Goal: Check status: Check status

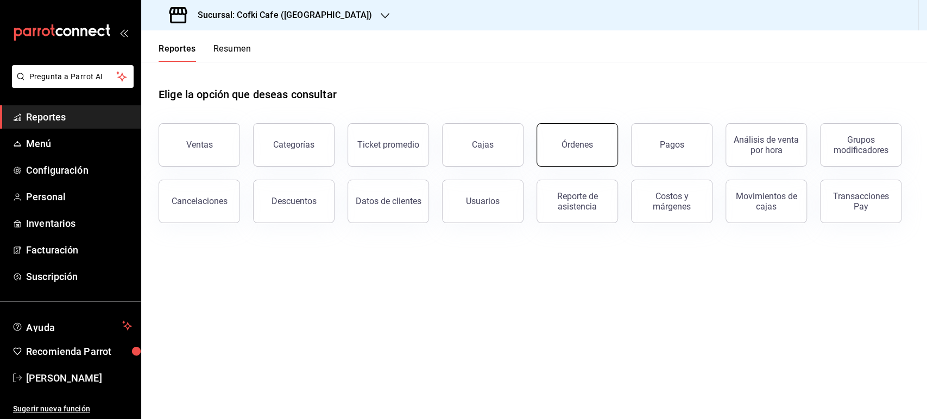
click at [579, 128] on button "Órdenes" at bounding box center [577, 144] width 81 height 43
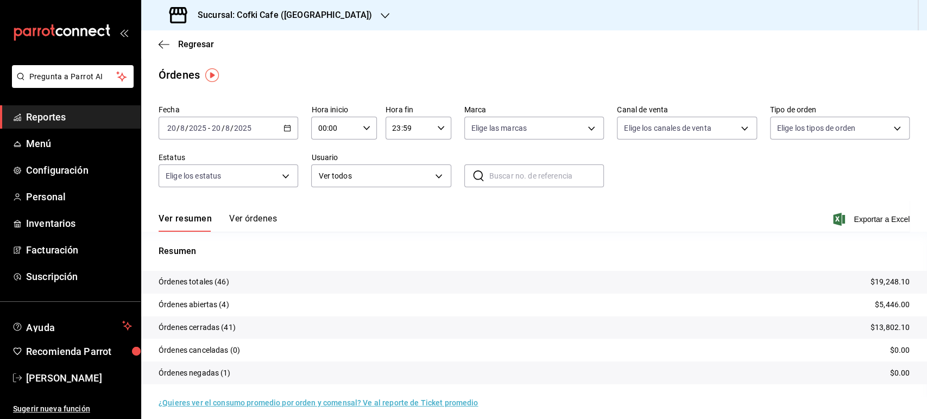
click at [273, 212] on div "Ver resumen Ver órdenes Exportar a Excel" at bounding box center [534, 216] width 751 height 32
click at [264, 216] on button "Ver órdenes" at bounding box center [253, 223] width 48 height 18
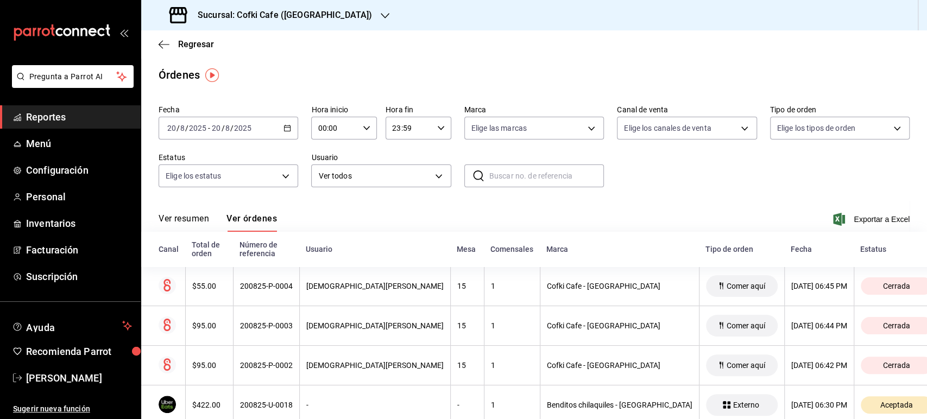
click at [193, 219] on button "Ver resumen" at bounding box center [184, 223] width 51 height 18
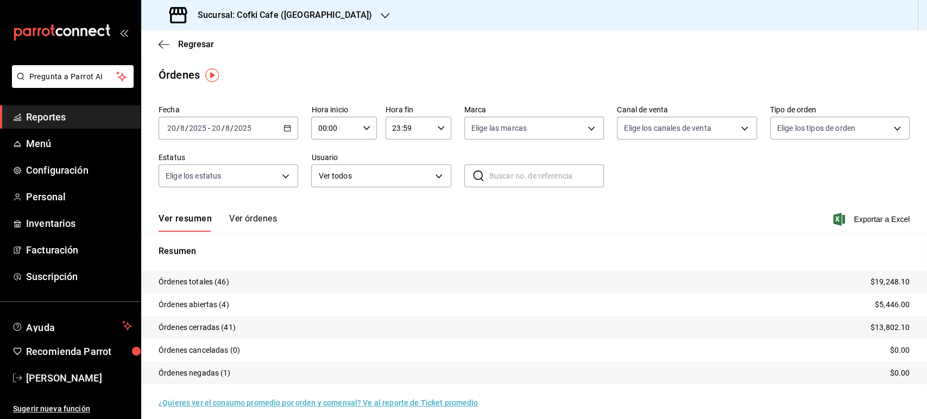
click at [261, 17] on h3 "Sucursal: Cofki Cafe ([GEOGRAPHIC_DATA])" at bounding box center [280, 15] width 183 height 13
click at [240, 67] on div "Cofki Cafe ([GEOGRAPHIC_DATA])" at bounding box center [223, 71] width 146 height 11
click at [321, 21] on h3 "Sucursal: Cofki Cafe ([GEOGRAPHIC_DATA])" at bounding box center [280, 15] width 183 height 13
click at [274, 50] on div "Cofki Kid-Friendly Café (MTY)" at bounding box center [223, 46] width 146 height 11
click at [266, 215] on button "Ver órdenes" at bounding box center [253, 223] width 48 height 18
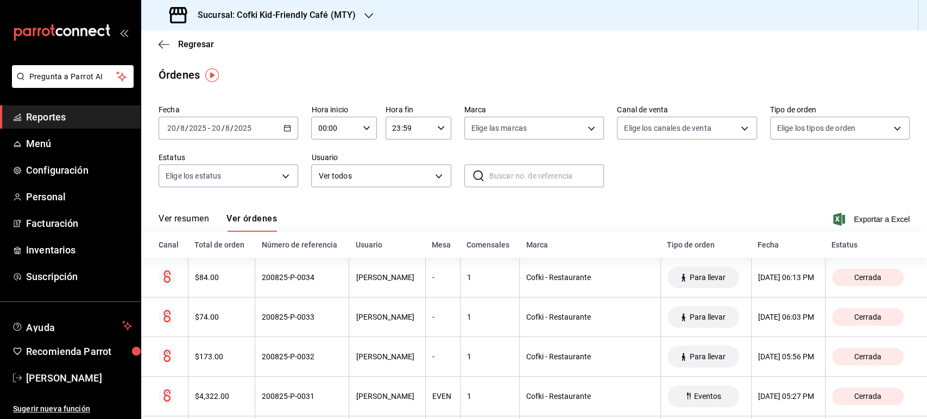
click at [178, 222] on button "Ver resumen" at bounding box center [184, 223] width 51 height 18
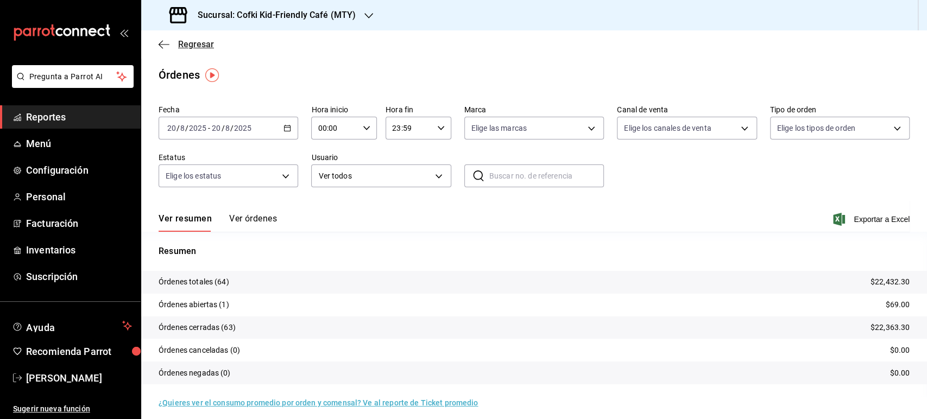
click at [188, 39] on span "Regresar" at bounding box center [196, 44] width 36 height 10
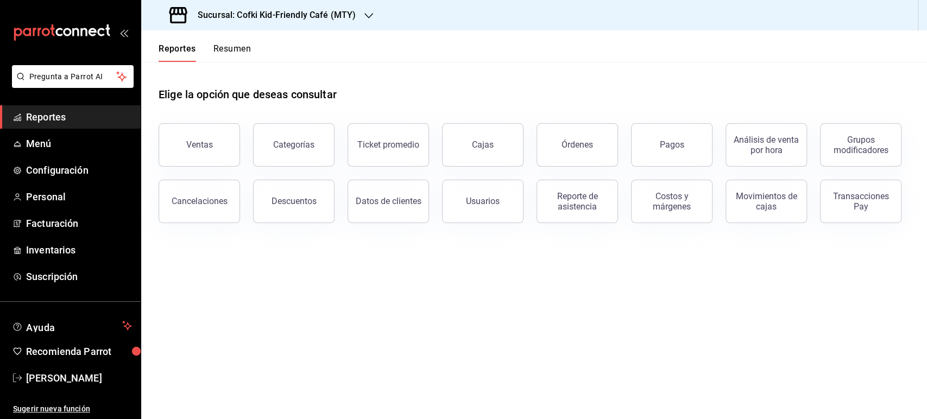
click at [237, 53] on button "Resumen" at bounding box center [232, 52] width 37 height 18
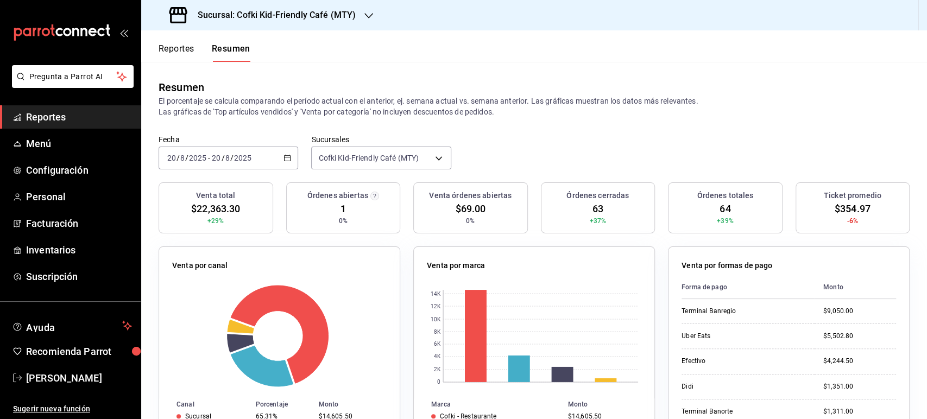
click at [208, 162] on span "-" at bounding box center [209, 158] width 2 height 9
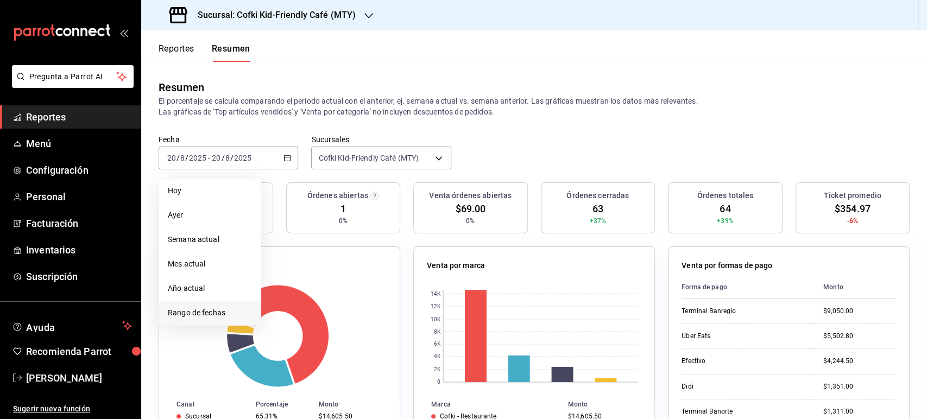
click at [199, 310] on span "Rango de fechas" at bounding box center [210, 313] width 84 height 11
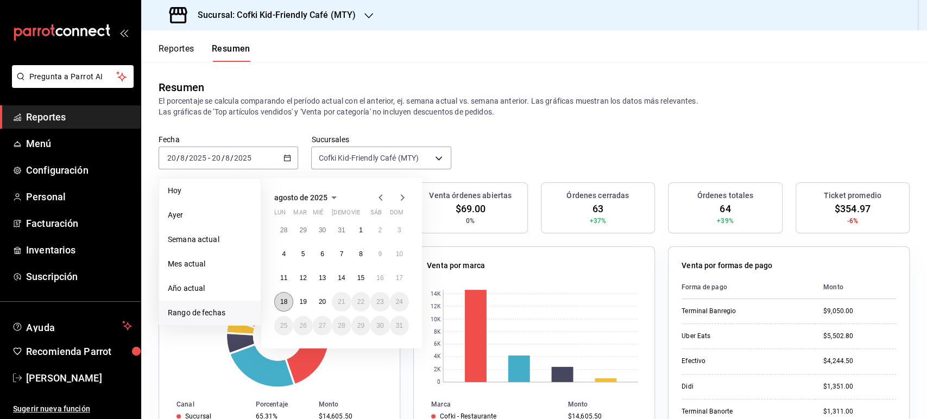
click at [283, 298] on button "18" at bounding box center [283, 302] width 19 height 20
click at [318, 300] on button "20" at bounding box center [322, 302] width 19 height 20
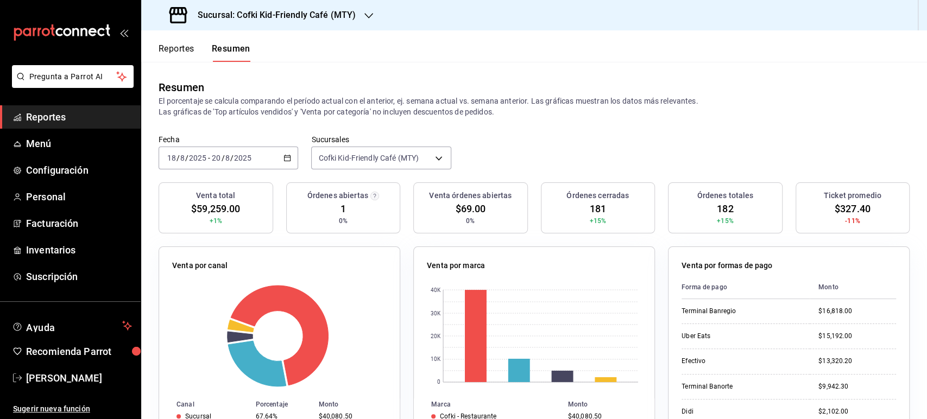
click at [223, 164] on div "[DATE] [DATE] - [DATE] [DATE]" at bounding box center [229, 158] width 140 height 23
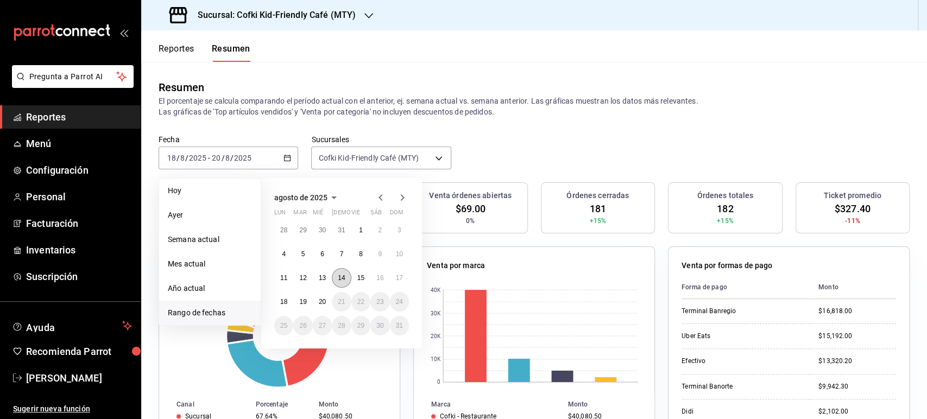
click at [347, 274] on button "14" at bounding box center [341, 278] width 19 height 20
click at [330, 299] on button "20" at bounding box center [322, 302] width 19 height 20
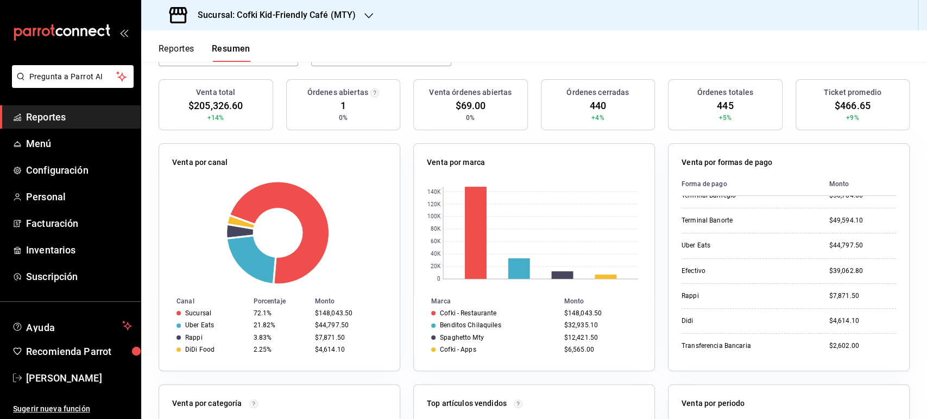
scroll to position [60, 0]
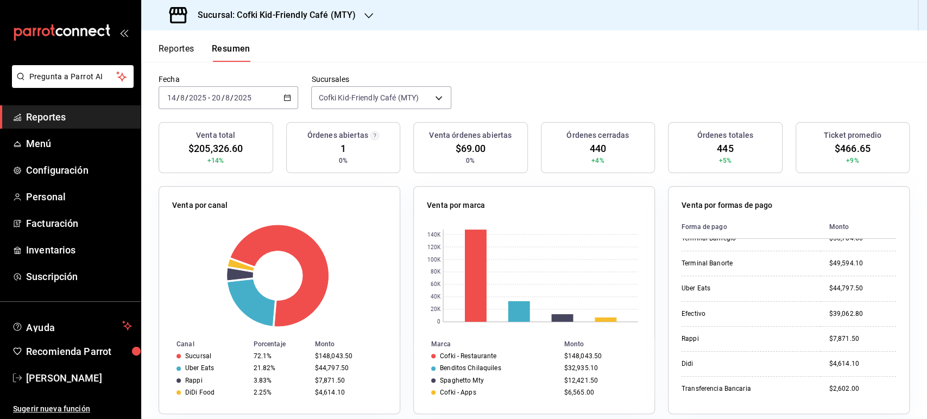
click at [335, 10] on h3 "Sucursal: Cofki Kid-Friendly Café (MTY)" at bounding box center [272, 15] width 167 height 13
click at [201, 65] on div "Cofki Cafe ([GEOGRAPHIC_DATA])" at bounding box center [222, 71] width 163 height 24
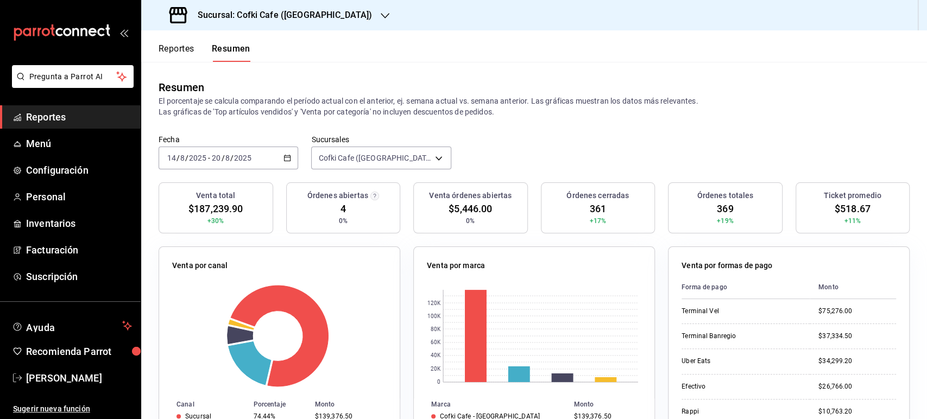
click at [871, 63] on div "Resumen El porcentaje se calcula comparando el período actual con el anterior, …" at bounding box center [534, 98] width 786 height 73
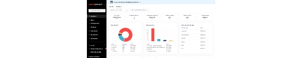
scroll to position [121, 0]
